Goal: Task Accomplishment & Management: Manage account settings

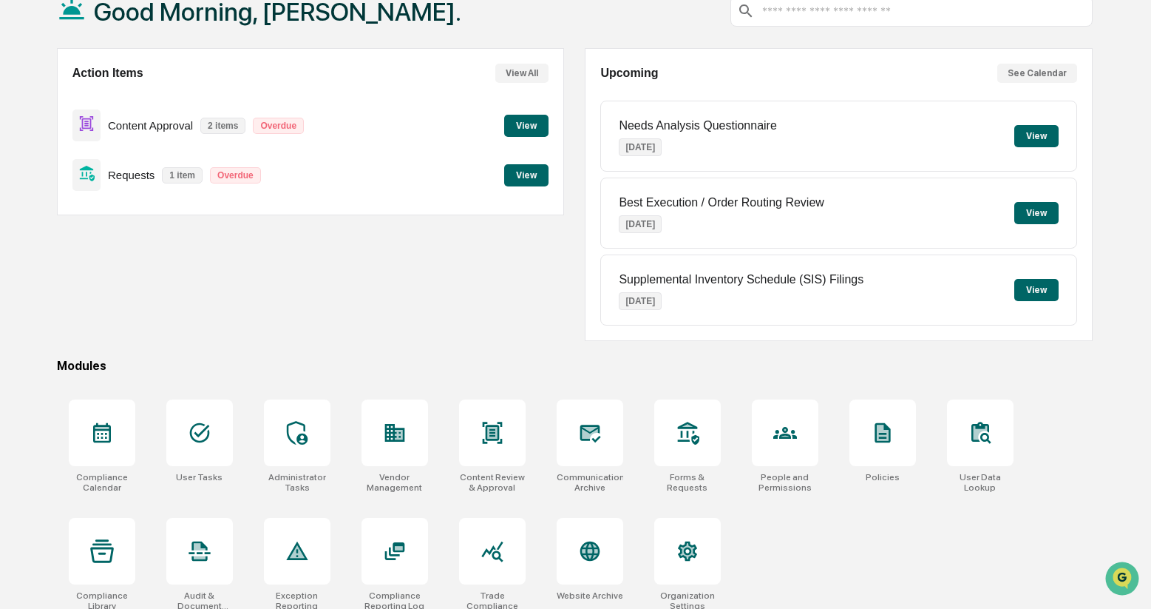
scroll to position [110, 0]
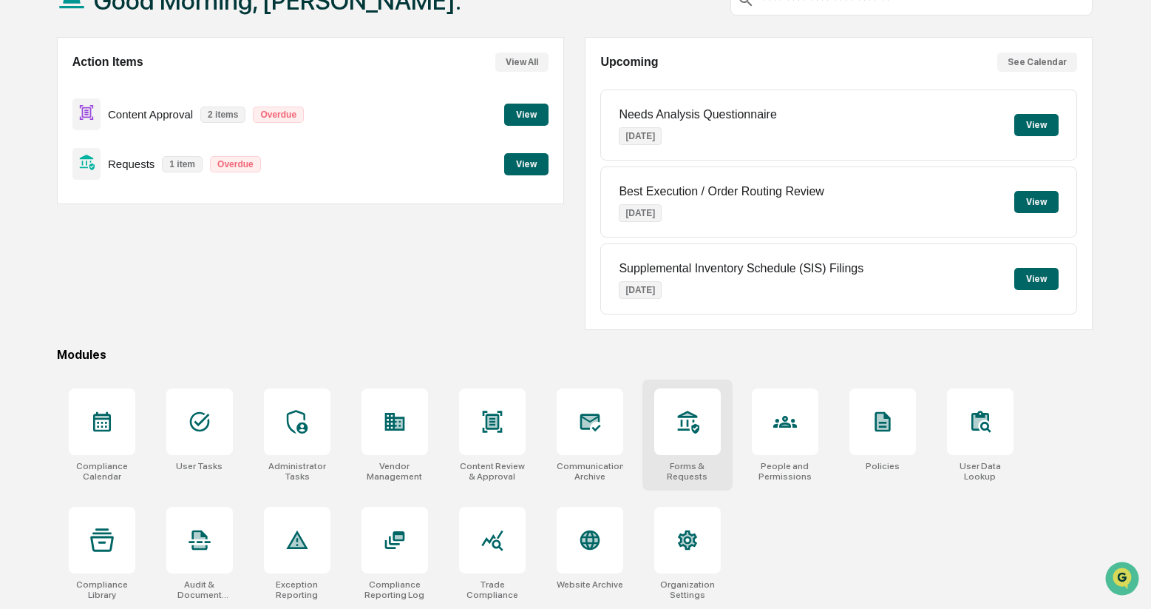
click at [685, 430] on div at bounding box center [687, 421] width 67 height 67
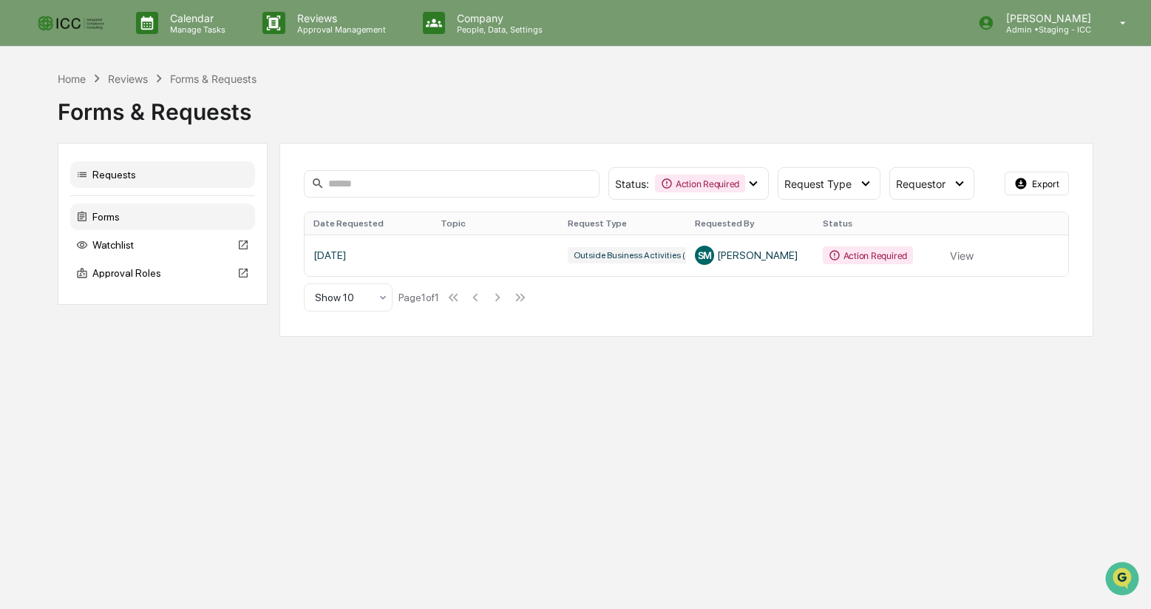
click at [111, 219] on div "Forms" at bounding box center [162, 216] width 185 height 27
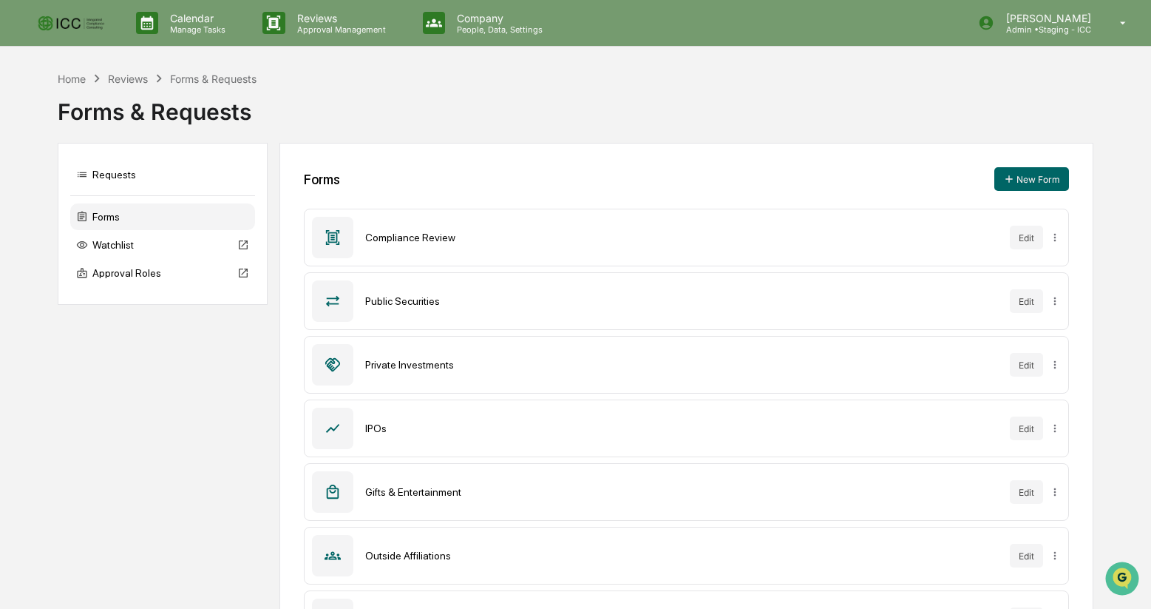
scroll to position [197, 0]
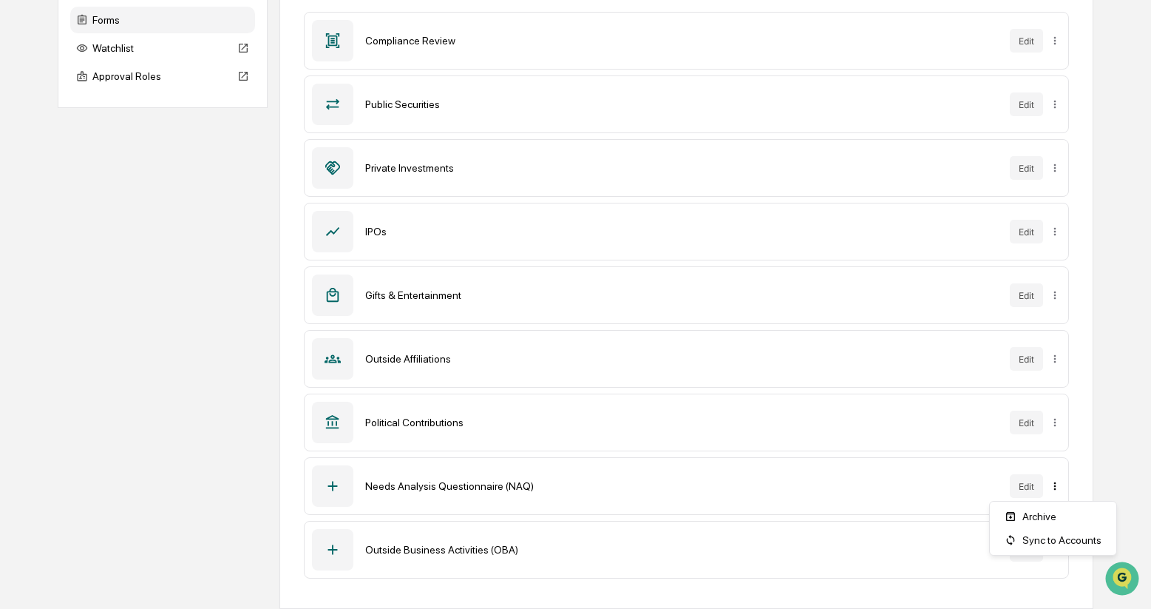
click at [1056, 412] on html "Calendar Manage Tasks Reviews Approval Management Company People, Data, Setting…" at bounding box center [575, 107] width 1151 height 609
click at [1053, 543] on div "Sync to Accounts" at bounding box center [1053, 540] width 121 height 24
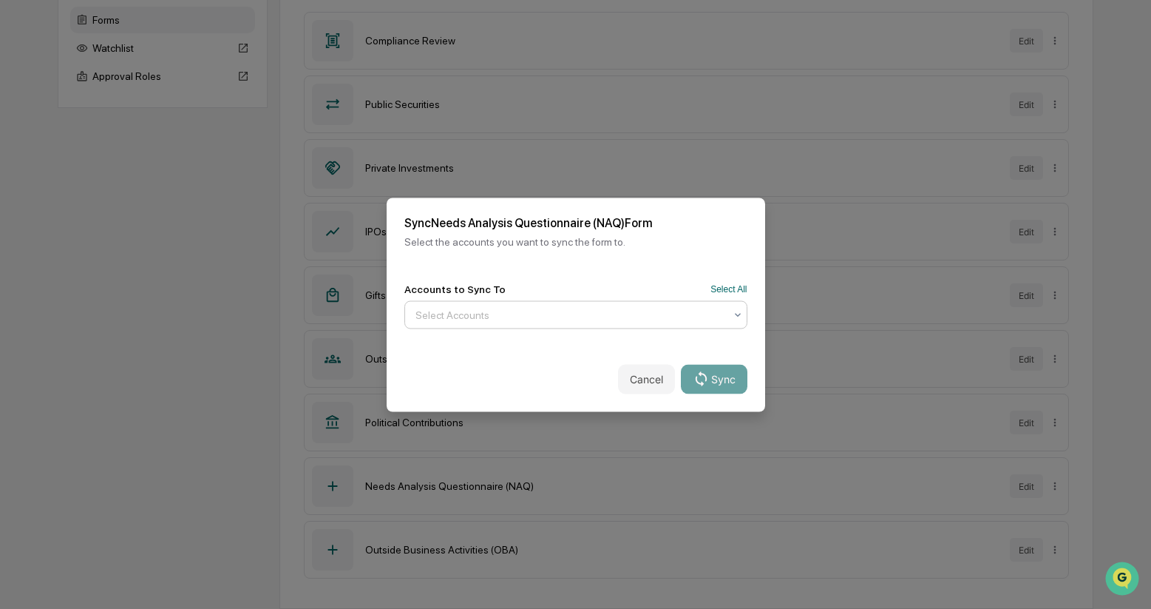
click at [738, 314] on icon at bounding box center [738, 314] width 12 height 12
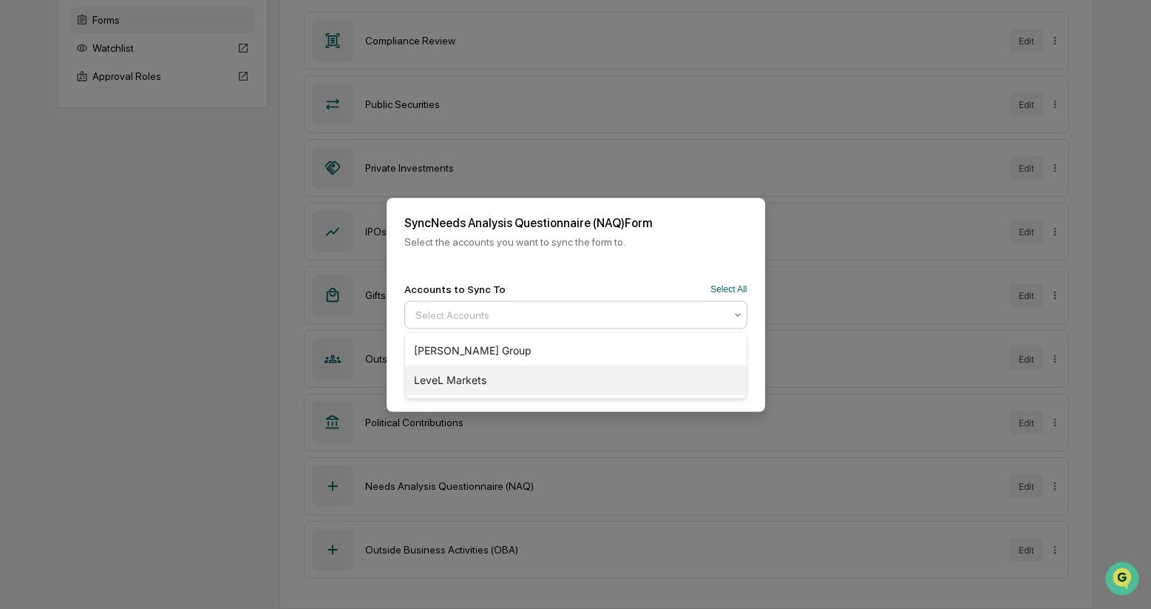
click at [702, 372] on div "LeveL Markets" at bounding box center [576, 380] width 342 height 30
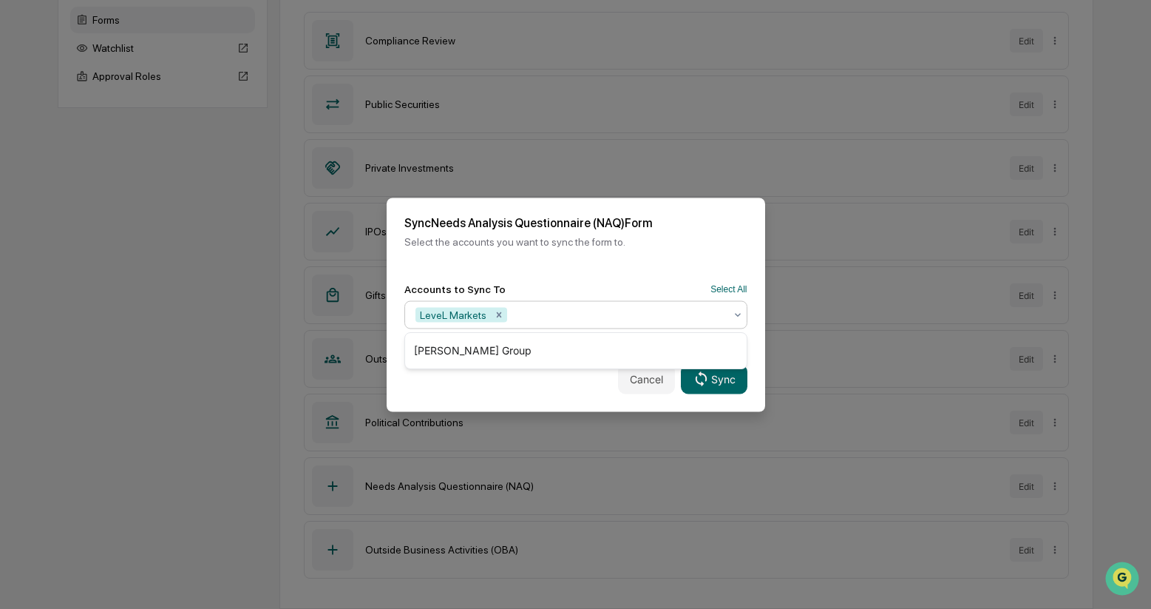
click at [559, 389] on div "Cancel Sync" at bounding box center [576, 378] width 379 height 65
click at [715, 377] on button "Sync" at bounding box center [714, 379] width 66 height 30
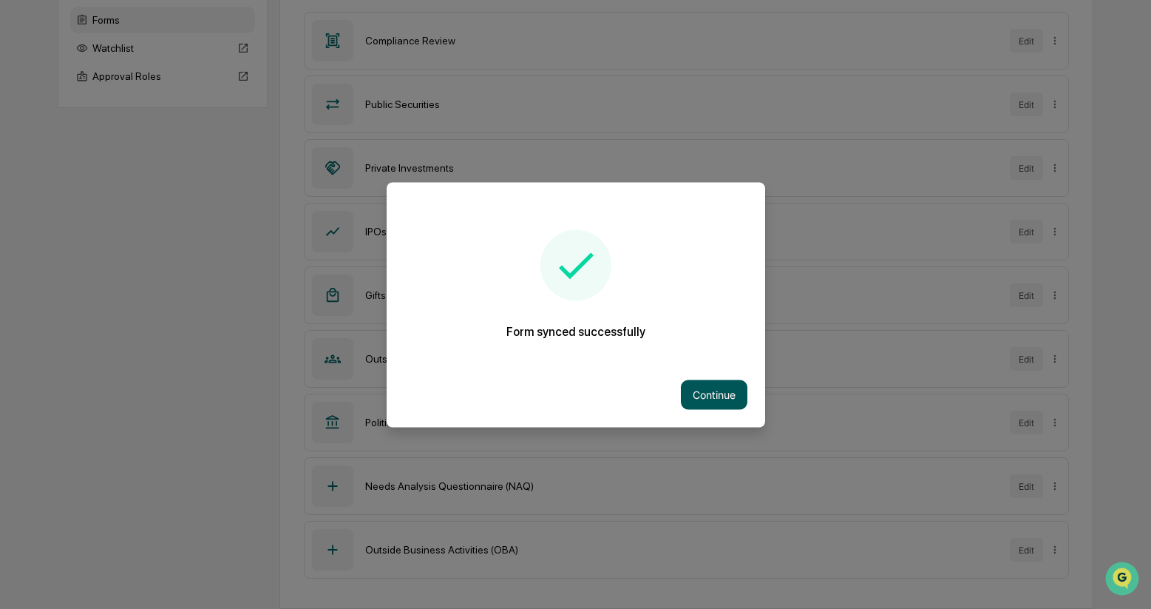
click at [714, 392] on button "Continue" at bounding box center [714, 394] width 67 height 30
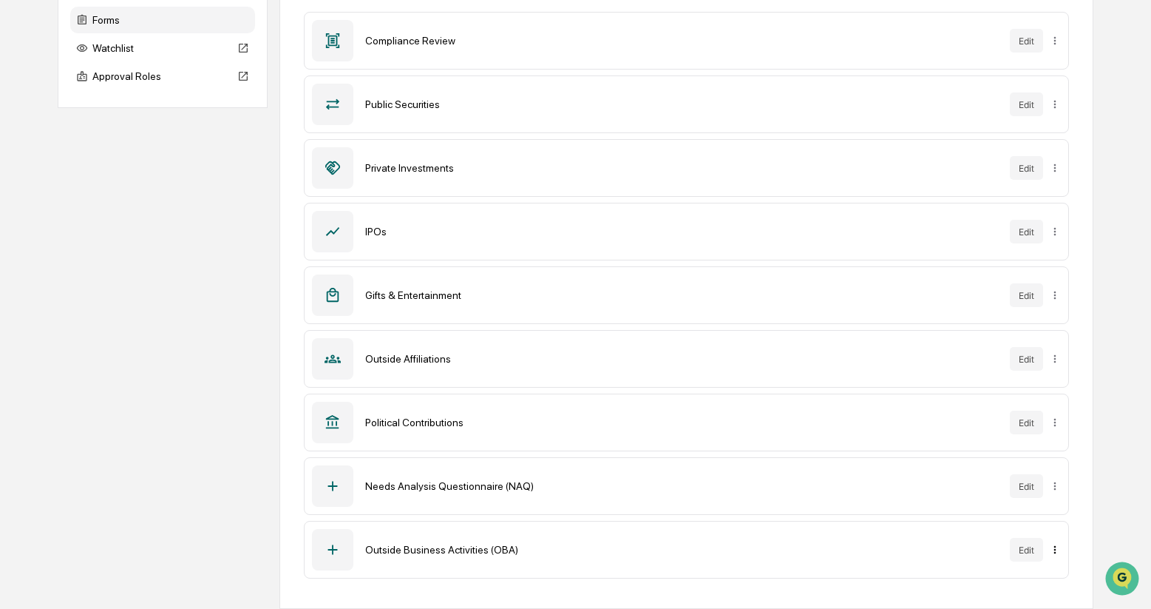
click at [1056, 412] on html "Calendar Manage Tasks Reviews Approval Management Company People, Data, Setting…" at bounding box center [575, 107] width 1151 height 609
click at [1059, 512] on div "Sync to Accounts" at bounding box center [1053, 518] width 121 height 24
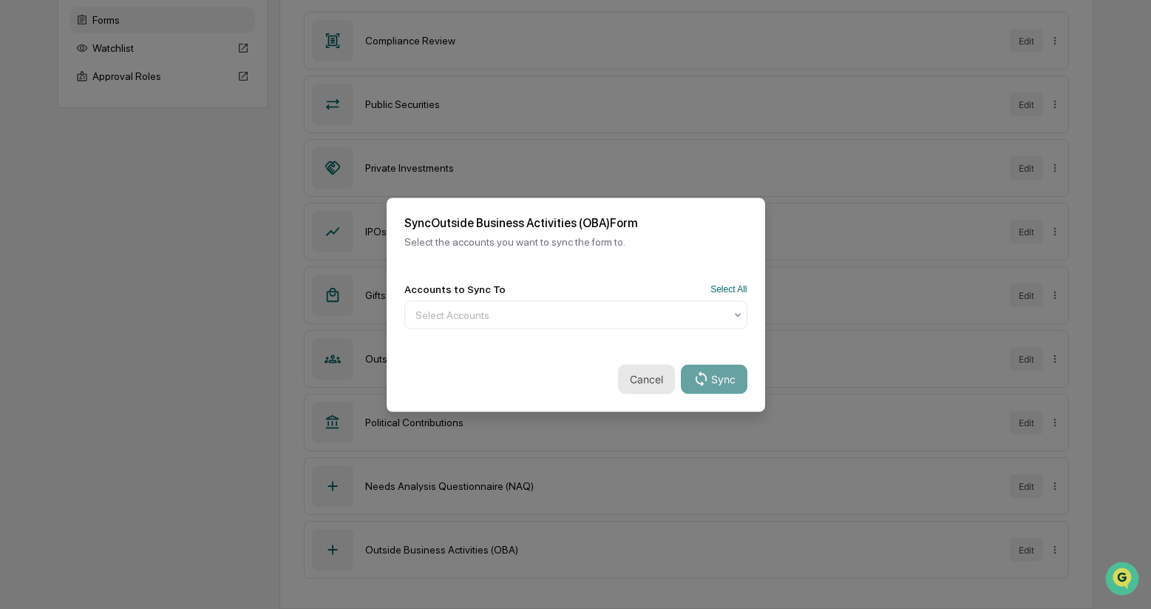
click at [644, 379] on button "Cancel" at bounding box center [646, 379] width 57 height 30
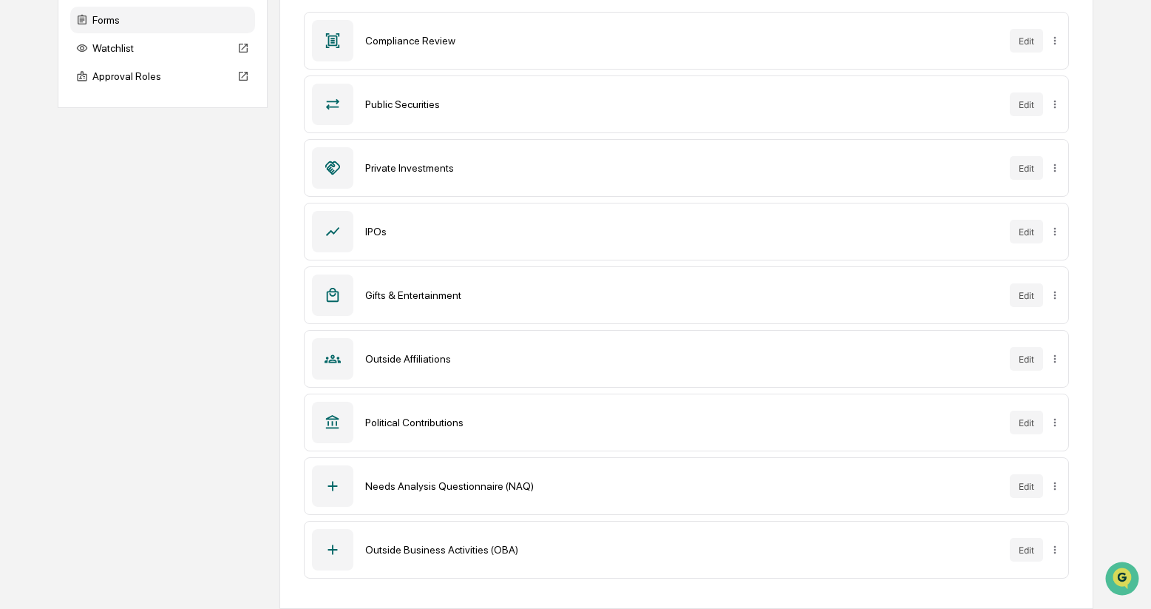
click at [247, 416] on div "Requests Forms Watchlist Approval Roles Forms New Form Compliance Review Edit P…" at bounding box center [576, 277] width 1036 height 663
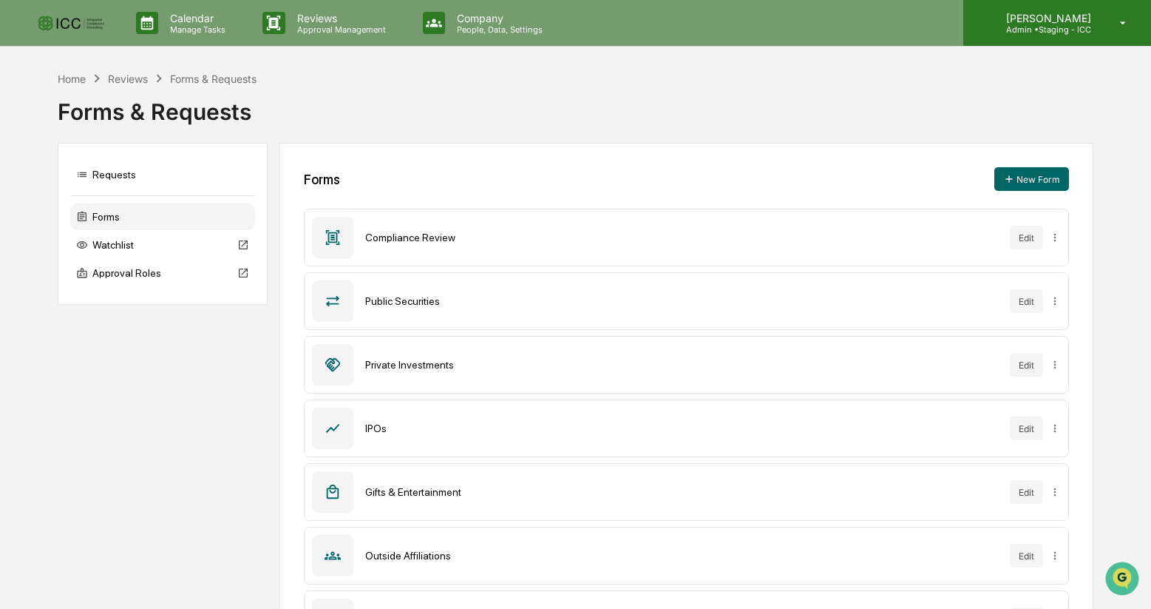
click at [1079, 21] on p "[PERSON_NAME]" at bounding box center [1047, 18] width 104 height 13
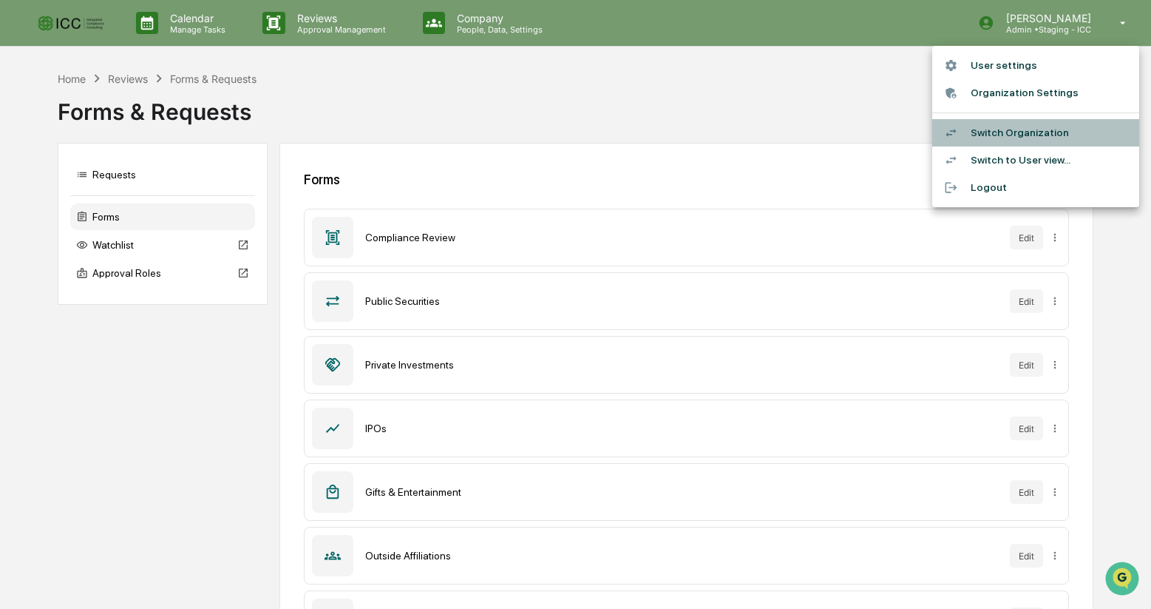
click at [997, 135] on li "Switch Organization" at bounding box center [1035, 132] width 207 height 27
